Goal: Task Accomplishment & Management: Complete application form

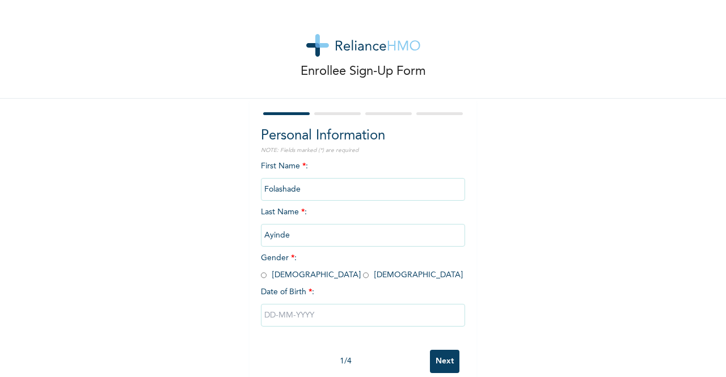
click at [343, 201] on div "First Name * : [PERSON_NAME] Last Name * : [PERSON_NAME] Gender * : [DEMOGRAPHI…" at bounding box center [363, 253] width 204 height 184
click at [363, 276] on input "radio" at bounding box center [366, 275] width 6 height 11
radio input "true"
click at [274, 317] on input "text" at bounding box center [363, 315] width 204 height 23
select select "9"
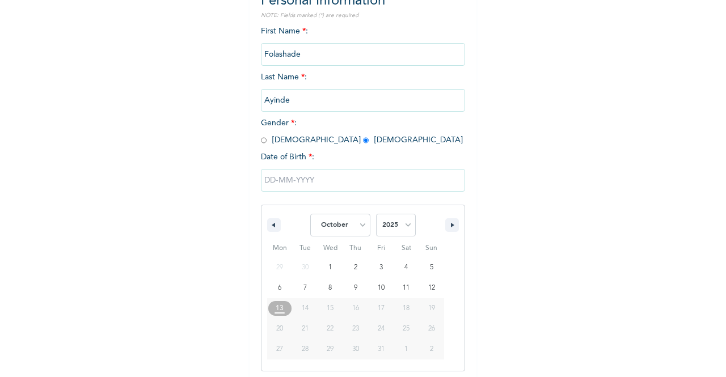
scroll to position [139, 0]
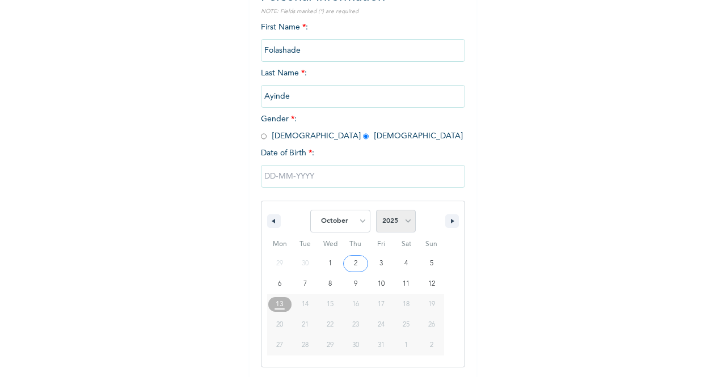
click at [402, 221] on select "2025 2024 2023 2022 2021 2020 2019 2018 2017 2016 2015 2014 2013 2012 2011 2010…" at bounding box center [396, 221] width 40 height 23
select select "1990"
click at [376, 211] on select "2025 2024 2023 2022 2021 2020 2019 2018 2017 2016 2015 2014 2013 2012 2011 2010…" at bounding box center [396, 221] width 40 height 23
click at [357, 224] on select "January February March April May June July August September October November De…" at bounding box center [340, 221] width 60 height 23
select select "10"
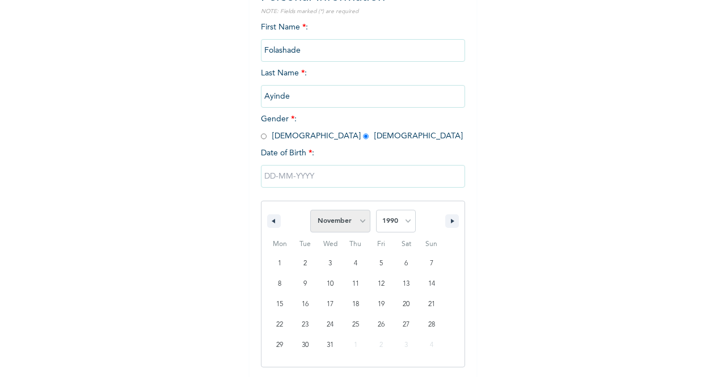
click at [310, 211] on select "January February March April May June July August September October November De…" at bounding box center [340, 221] width 60 height 23
type input "[DATE]"
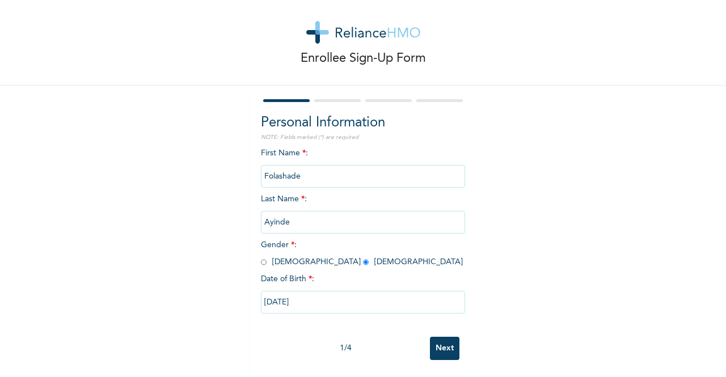
click at [442, 341] on input "Next" at bounding box center [444, 348] width 29 height 23
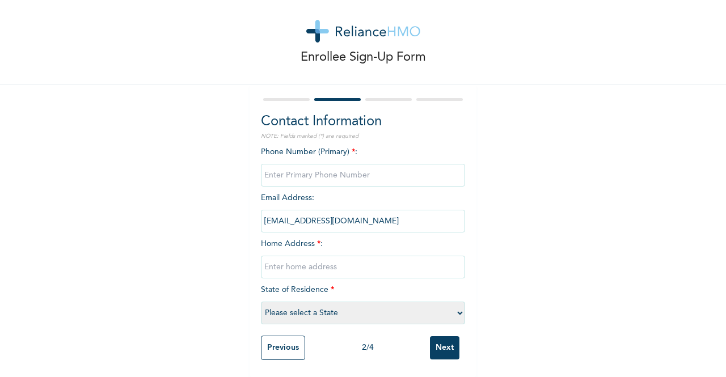
click at [269, 170] on input "phone" at bounding box center [363, 175] width 204 height 23
type input "08064753647"
click at [276, 260] on input "text" at bounding box center [363, 267] width 204 height 23
type input "[STREET_ADDRESS], Onilearo Bustop, [GEOGRAPHIC_DATA], [GEOGRAPHIC_DATA]."
select select "31"
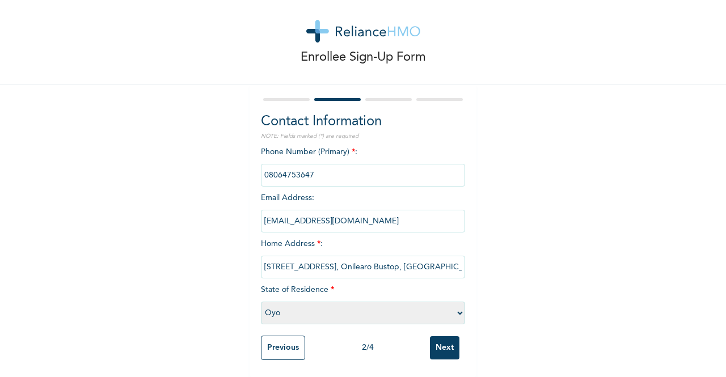
click at [433, 336] on input "Next" at bounding box center [444, 347] width 29 height 23
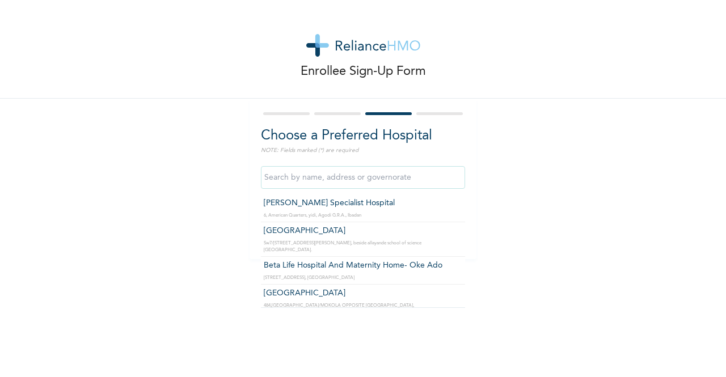
click at [289, 177] on input "text" at bounding box center [363, 177] width 204 height 23
click at [346, 179] on input "[PERSON_NAME] Specialist Hospital" at bounding box center [363, 177] width 204 height 23
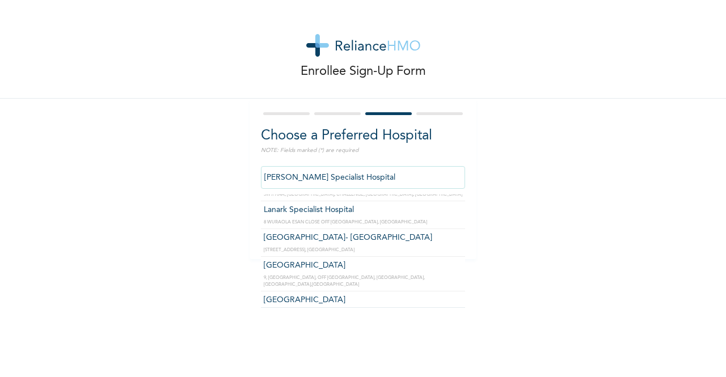
scroll to position [212, 0]
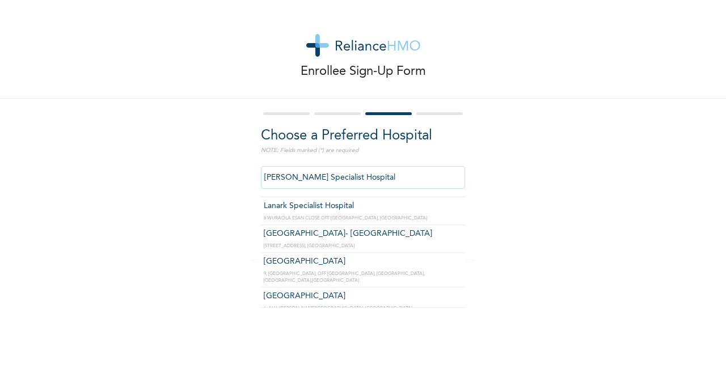
type input "[GEOGRAPHIC_DATA]"
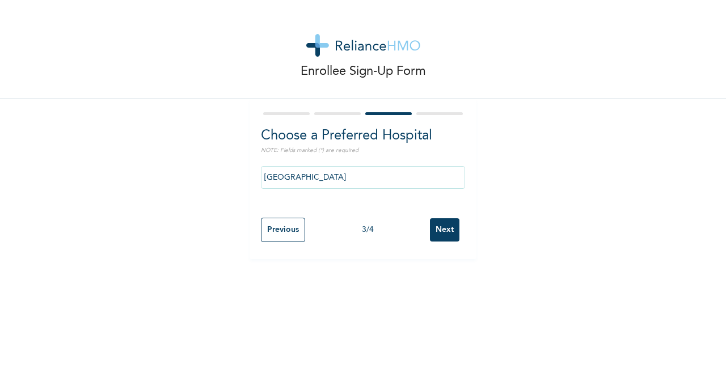
click at [440, 231] on input "Next" at bounding box center [444, 229] width 29 height 23
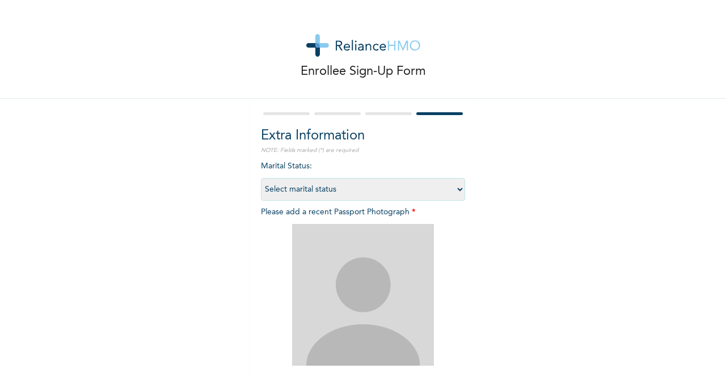
click at [451, 188] on select "Select marital status [DEMOGRAPHIC_DATA] Married [DEMOGRAPHIC_DATA] Widow/[DEMO…" at bounding box center [363, 189] width 204 height 23
select select "1"
click at [261, 178] on select "Select marital status [DEMOGRAPHIC_DATA] Married [DEMOGRAPHIC_DATA] Widow/[DEMO…" at bounding box center [363, 189] width 204 height 23
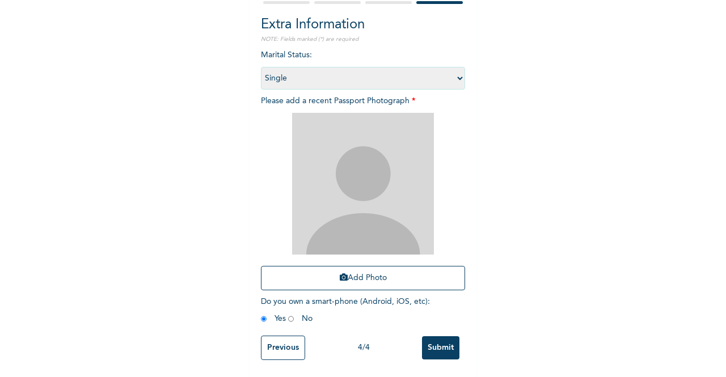
scroll to position [120, 0]
click at [353, 269] on button "Add Photo" at bounding box center [363, 278] width 204 height 24
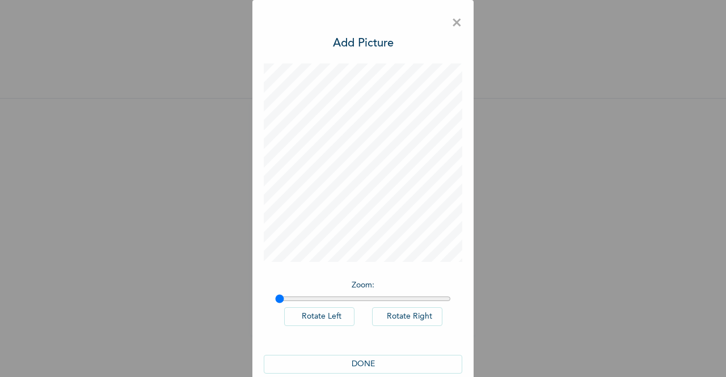
click at [351, 366] on button "DONE" at bounding box center [363, 364] width 199 height 19
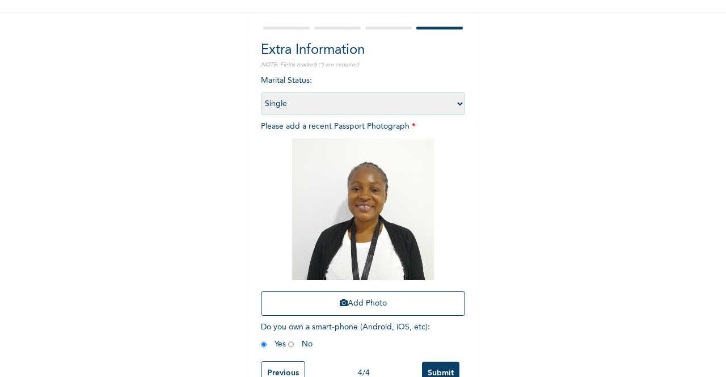
scroll to position [120, 0]
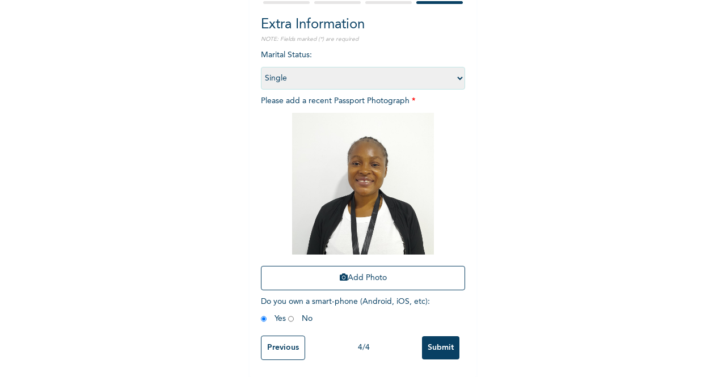
click at [434, 341] on input "Submit" at bounding box center [440, 347] width 37 height 23
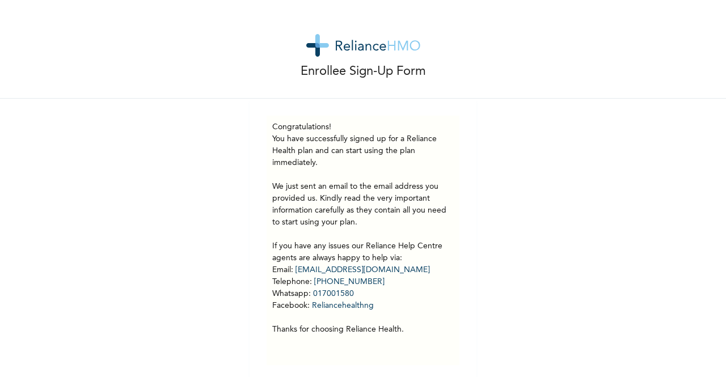
scroll to position [14, 0]
